Goal: Information Seeking & Learning: Learn about a topic

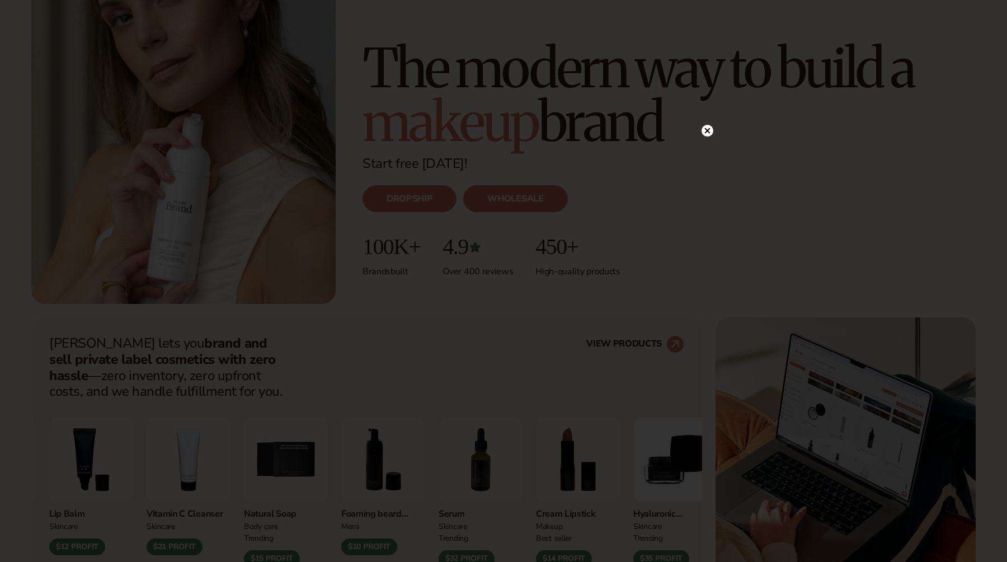
scroll to position [149, 0]
click at [710, 155] on circle at bounding box center [708, 154] width 12 height 12
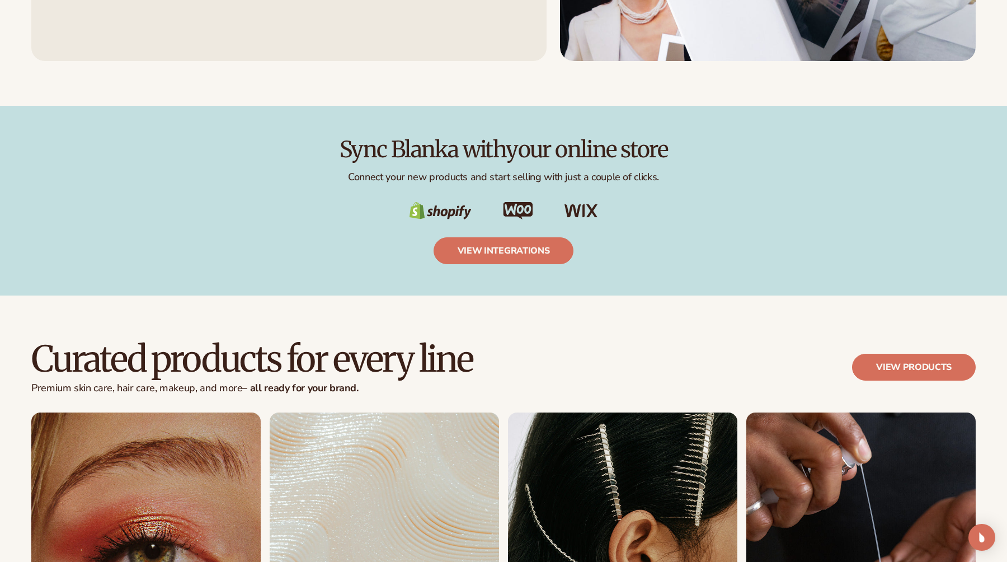
scroll to position [2139, 0]
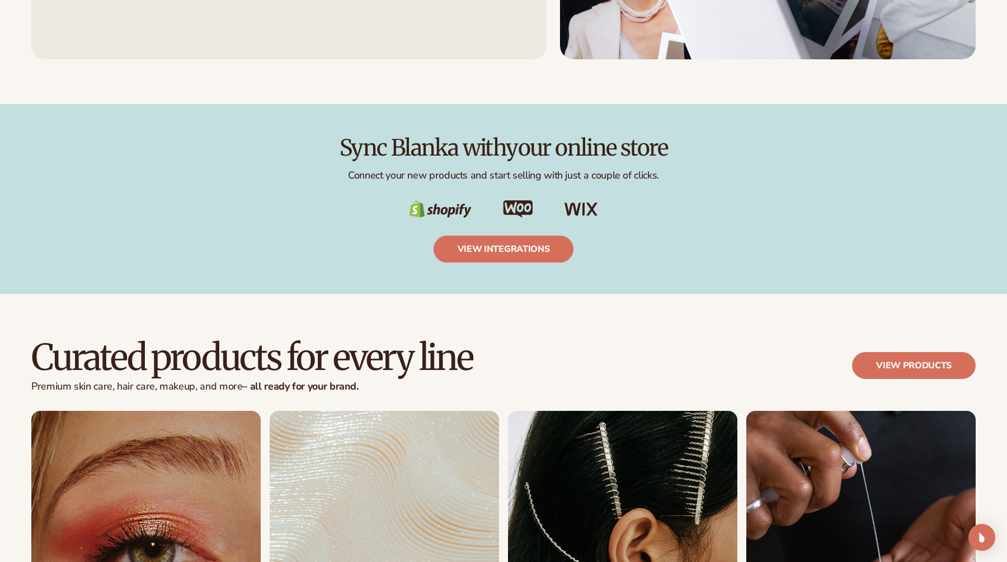
click at [559, 246] on link "view integrations" at bounding box center [504, 249] width 140 height 27
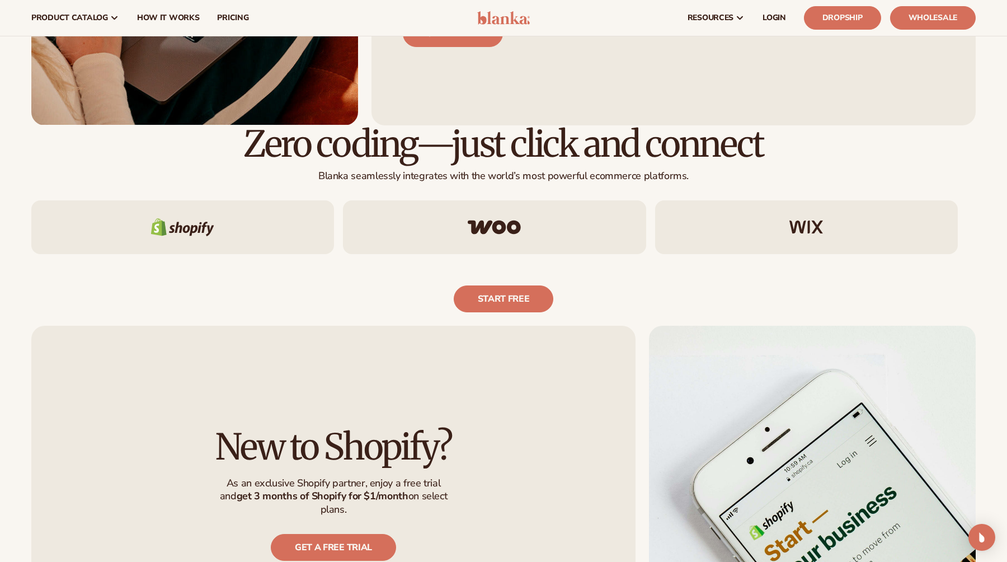
scroll to position [582, 0]
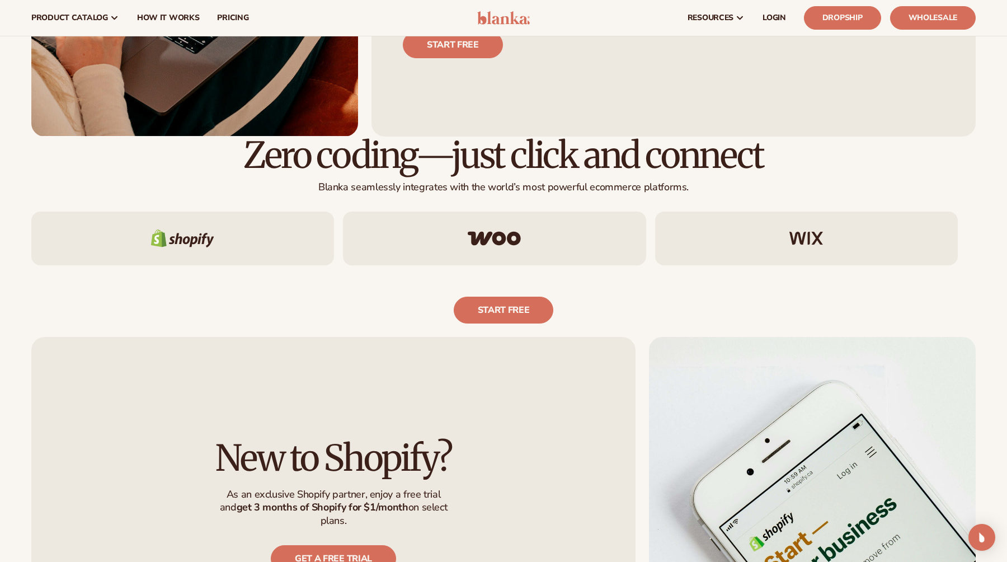
click at [262, 244] on div at bounding box center [182, 239] width 303 height 54
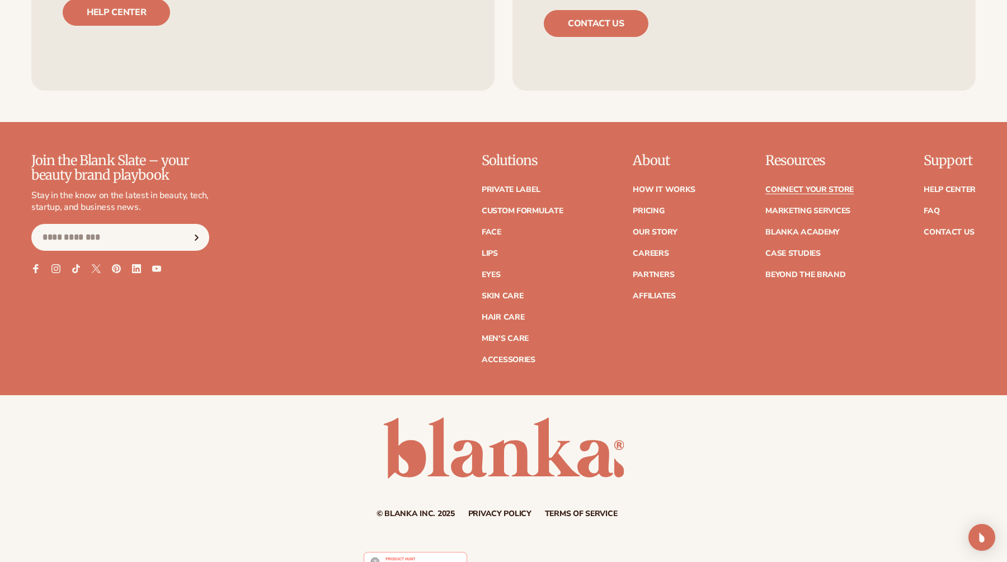
scroll to position [1422, 0]
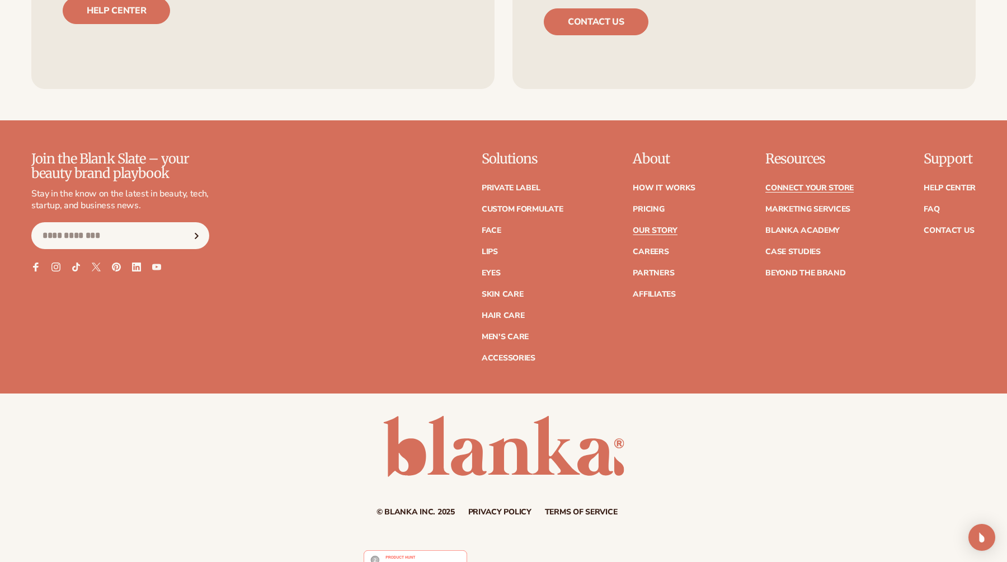
click at [643, 229] on link "Our Story" at bounding box center [655, 231] width 44 height 8
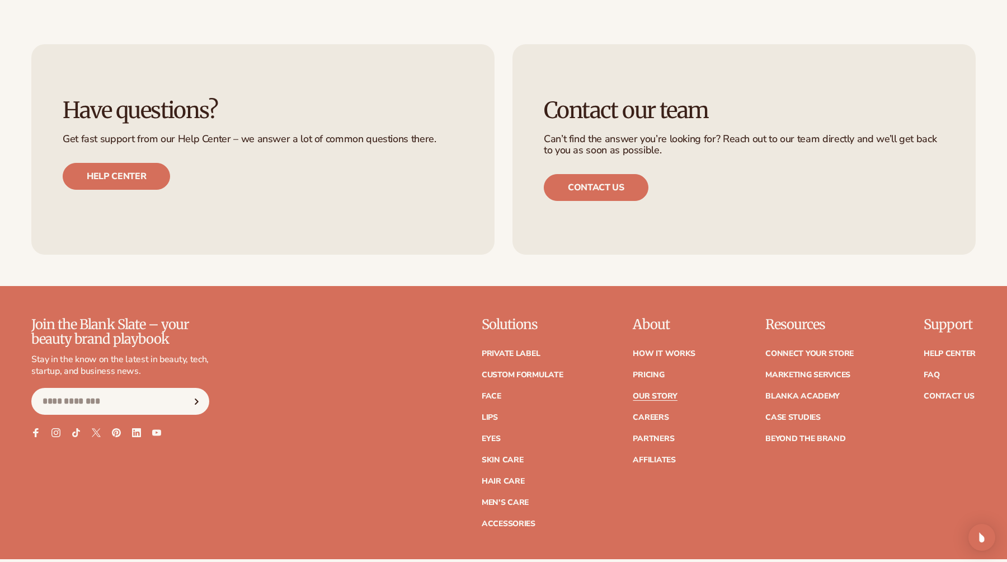
scroll to position [3211, 0]
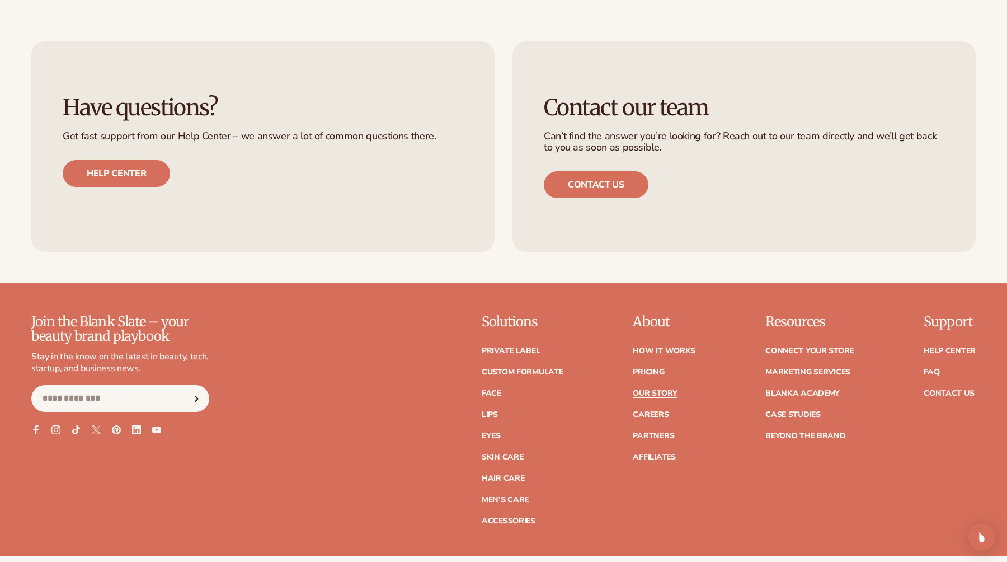
click at [650, 347] on link "How It Works" at bounding box center [664, 351] width 63 height 8
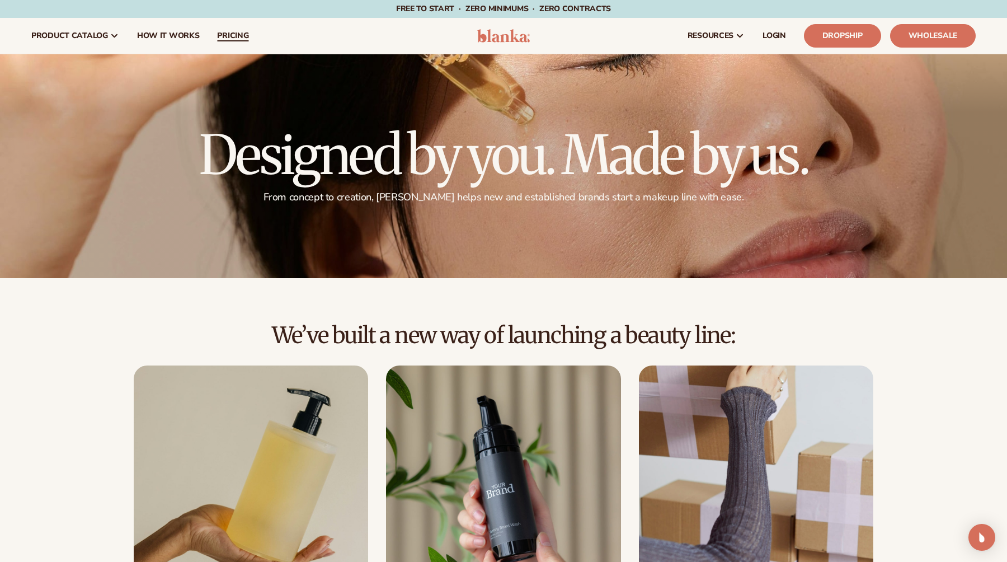
click at [223, 37] on span "pricing" at bounding box center [232, 35] width 31 height 9
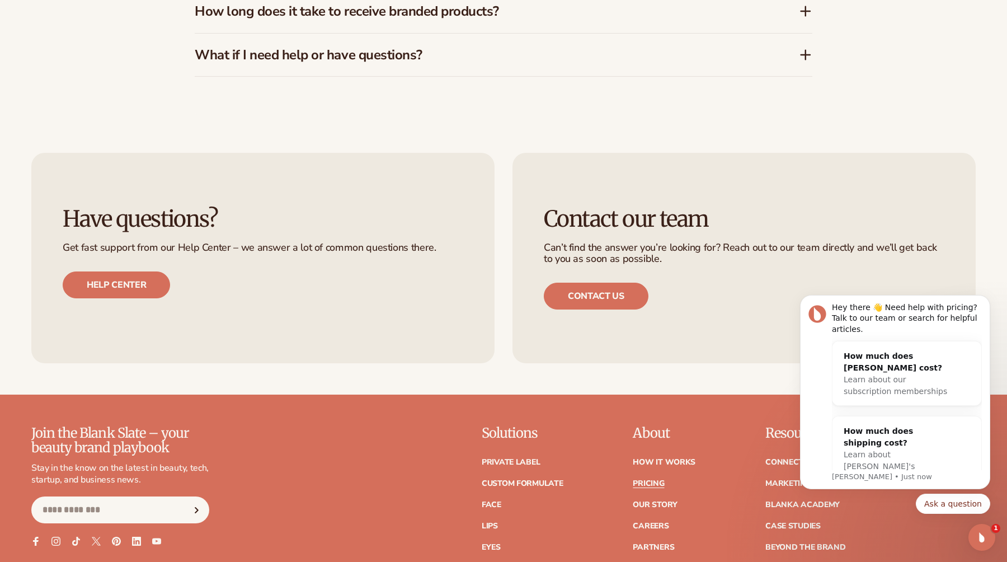
scroll to position [2271, 0]
click at [584, 297] on link "Contact us" at bounding box center [596, 295] width 105 height 27
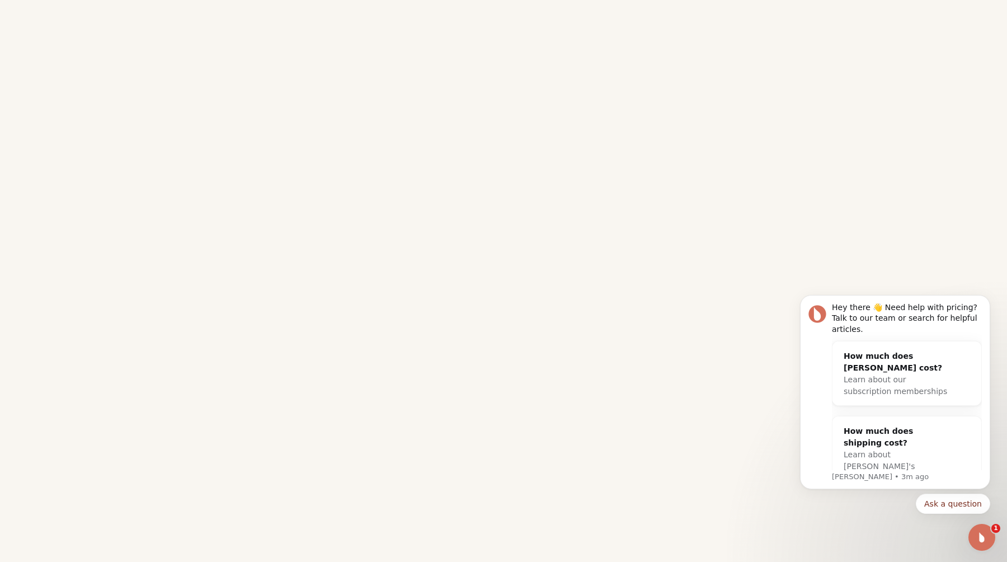
scroll to position [273, 0]
